Goal: Information Seeking & Learning: Learn about a topic

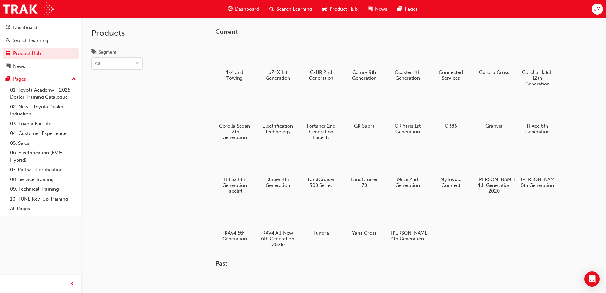
scroll to position [64, 0]
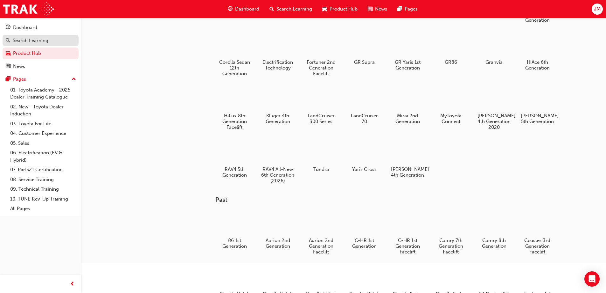
drag, startPoint x: 35, startPoint y: 36, endPoint x: 36, endPoint y: 31, distance: 5.4
click at [35, 36] on link "Search Learning" at bounding box center [41, 41] width 76 height 12
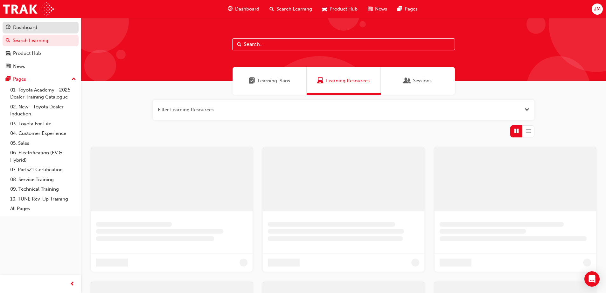
click at [36, 30] on div "Dashboard" at bounding box center [25, 27] width 24 height 7
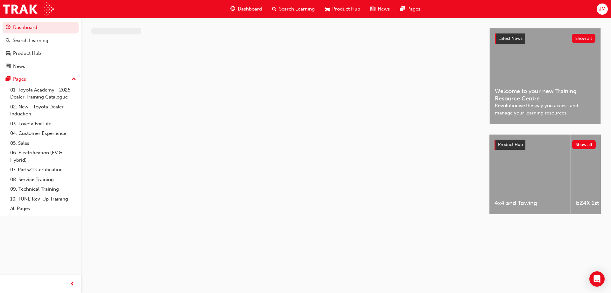
click at [237, 8] on div "Dashboard" at bounding box center [246, 9] width 42 height 13
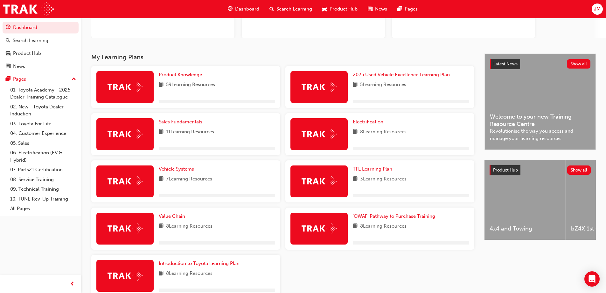
scroll to position [121, 0]
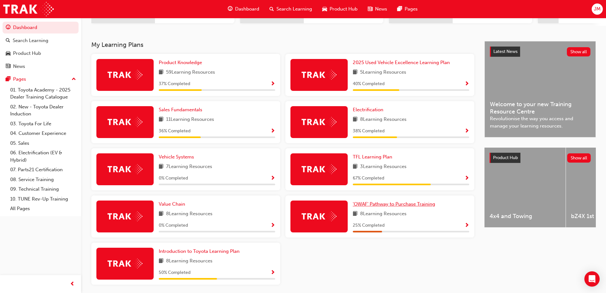
click at [424, 207] on span "'OWAF' Pathway to Purchase Training" at bounding box center [394, 204] width 82 height 6
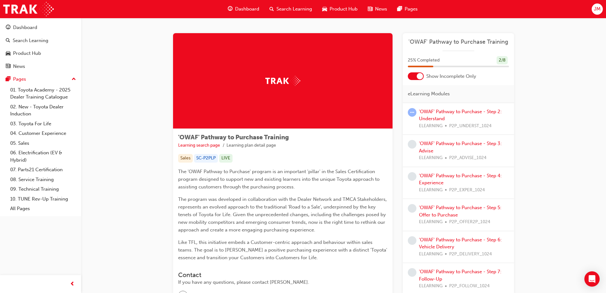
click at [413, 110] on span "learningRecordVerb_ATTEMPT-icon" at bounding box center [412, 112] width 9 height 9
click at [444, 113] on link "'OWAF' Pathway to Purchase - Step 2: Understand" at bounding box center [460, 115] width 83 height 13
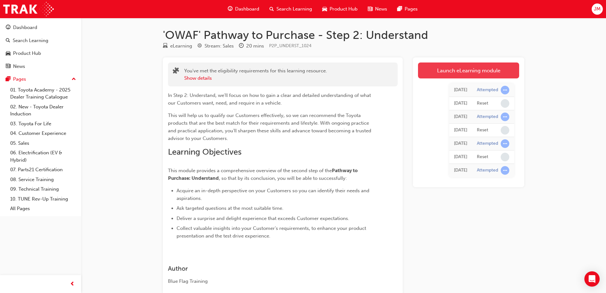
click at [454, 72] on link "Launch eLearning module" at bounding box center [468, 70] width 101 height 16
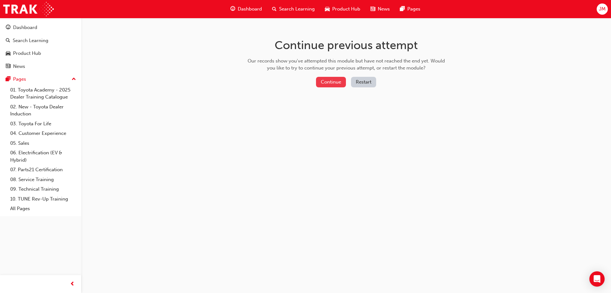
click at [332, 83] on button "Continue" at bounding box center [331, 82] width 30 height 11
